Goal: Transaction & Acquisition: Purchase product/service

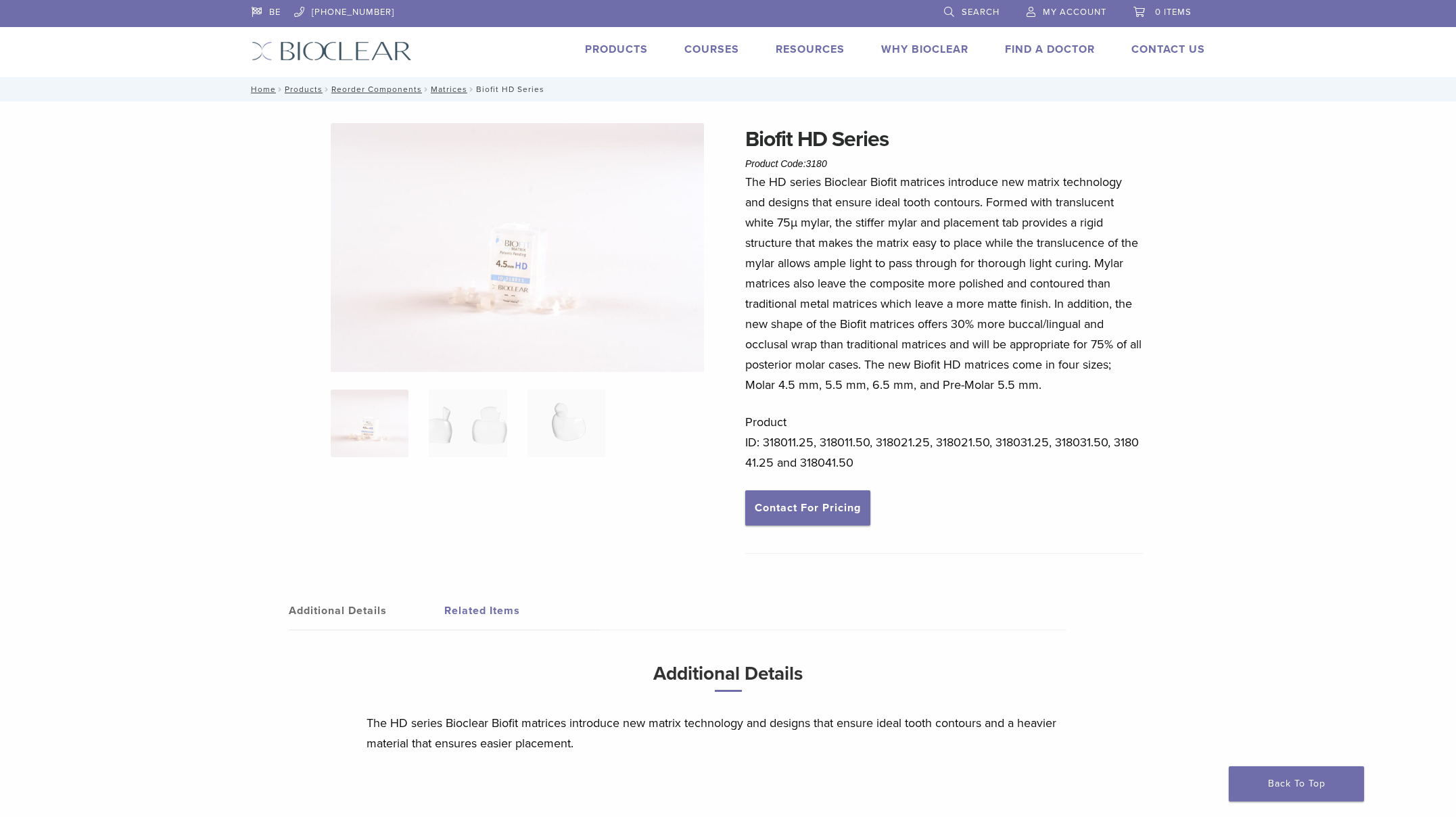
click at [624, 46] on link "Products" at bounding box center [616, 49] width 63 height 14
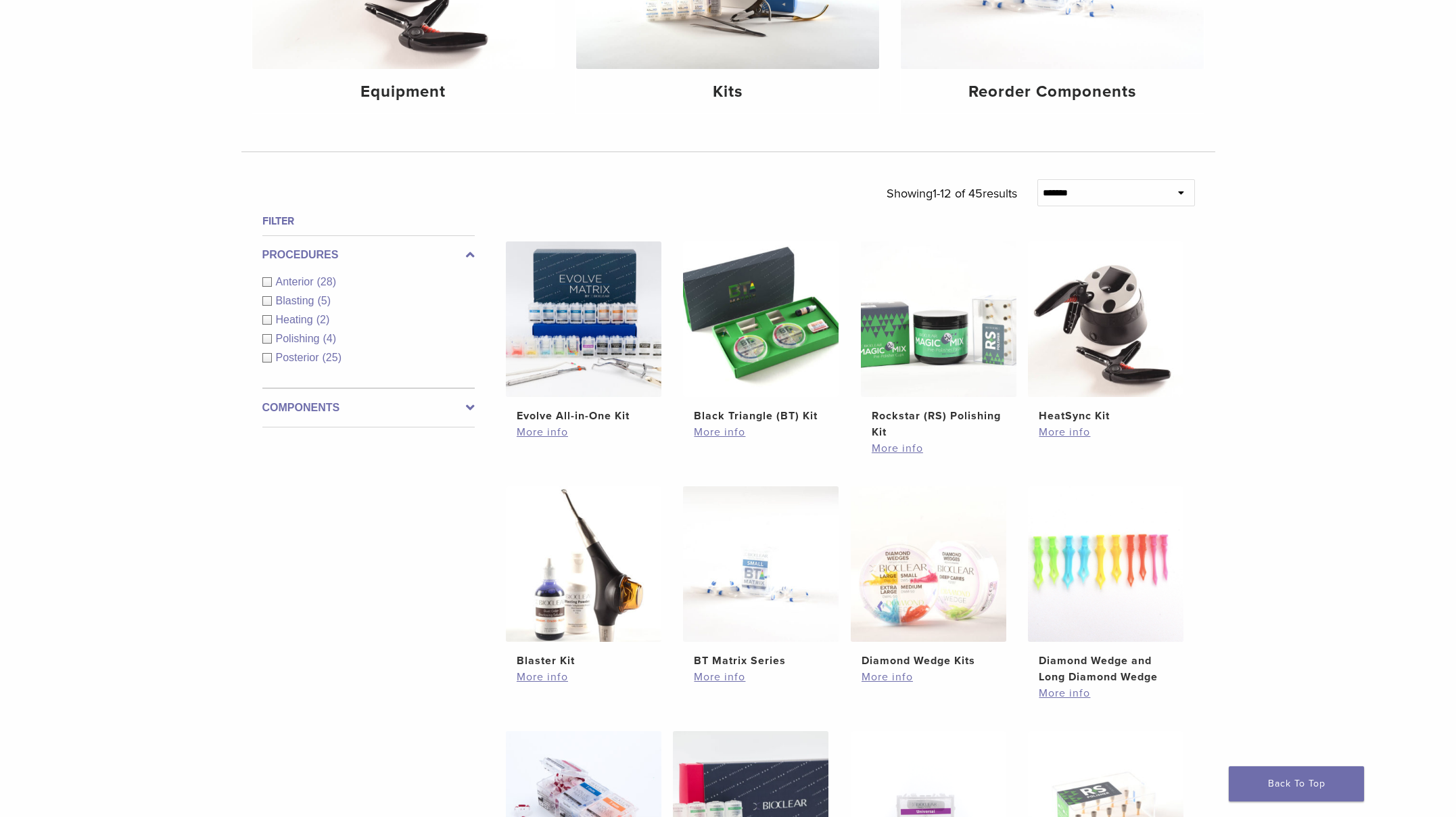
scroll to position [311, 0]
click at [1131, 582] on img at bounding box center [1105, 563] width 156 height 156
